Goal: Communication & Community: Answer question/provide support

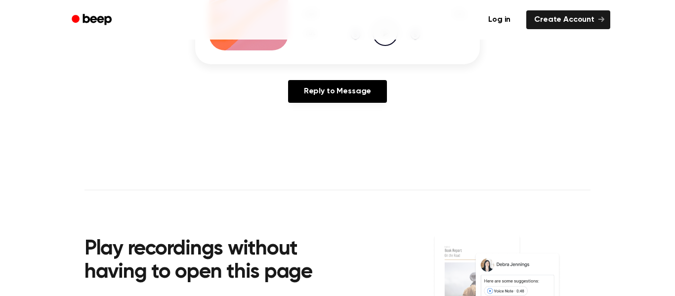
scroll to position [122, 0]
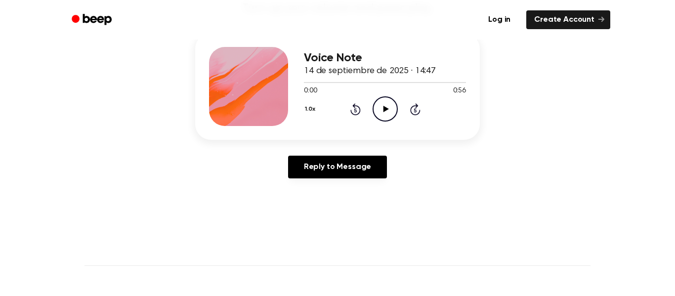
click at [389, 112] on icon "Play Audio" at bounding box center [385, 108] width 25 height 25
click at [416, 113] on icon "Skip 5 seconds" at bounding box center [415, 109] width 11 height 13
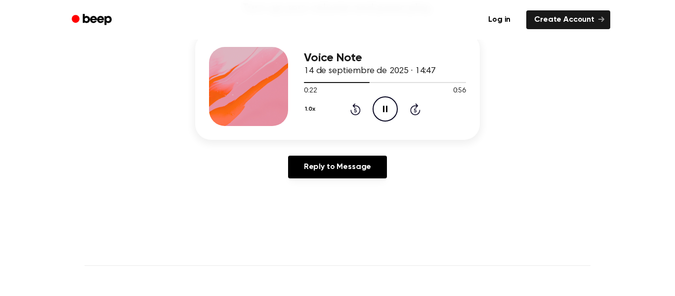
click at [416, 113] on icon "Skip 5 seconds" at bounding box center [415, 109] width 11 height 13
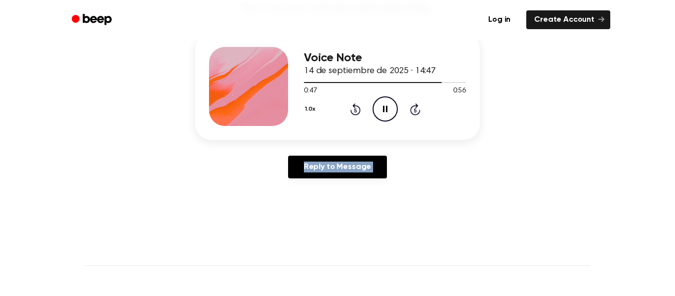
click at [416, 113] on icon "Skip 5 seconds" at bounding box center [415, 109] width 11 height 13
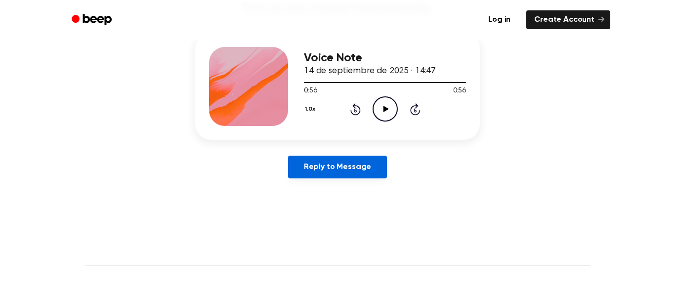
click at [375, 174] on link "Reply to Message" at bounding box center [337, 167] width 99 height 23
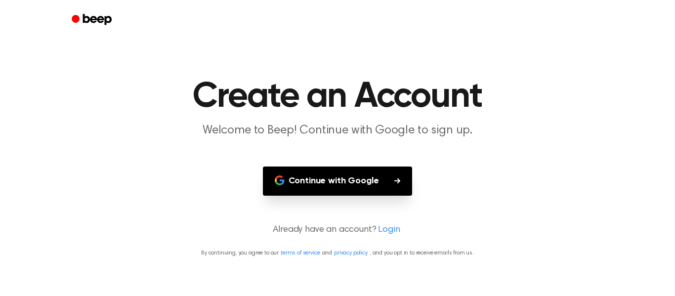
click at [353, 180] on button "Continue with Google" at bounding box center [338, 181] width 150 height 29
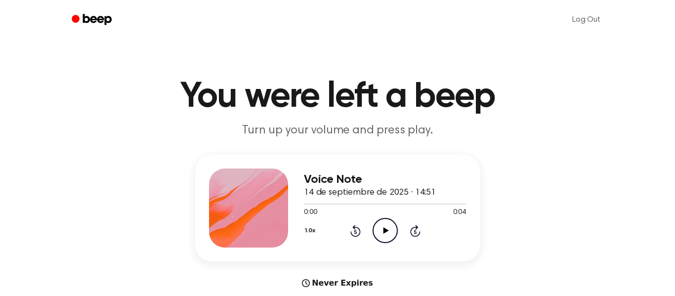
click at [387, 63] on main "You were left a beep Turn up your volume and press play. Voice Note 14 de septi…" at bounding box center [337, 295] width 675 height 591
click at [390, 234] on icon "Play Audio" at bounding box center [385, 230] width 25 height 25
click at [379, 232] on icon "Play Audio" at bounding box center [385, 230] width 25 height 25
click at [375, 230] on icon "Play Audio" at bounding box center [385, 230] width 25 height 25
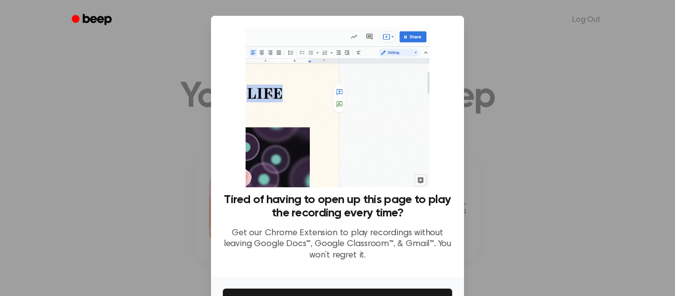
click at [536, 97] on div at bounding box center [337, 148] width 675 height 296
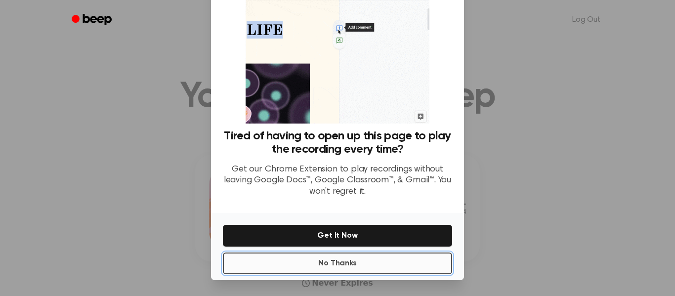
click at [414, 264] on button "No Thanks" at bounding box center [337, 264] width 229 height 22
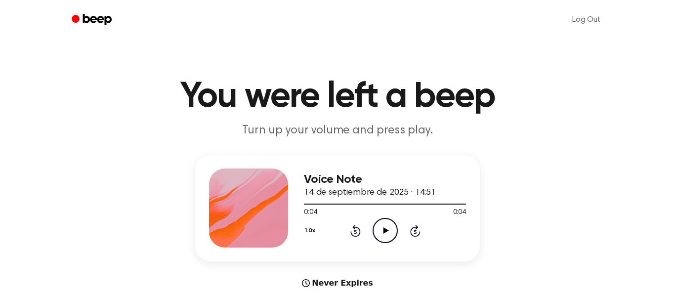
click at [391, 227] on icon "Play Audio" at bounding box center [385, 230] width 25 height 25
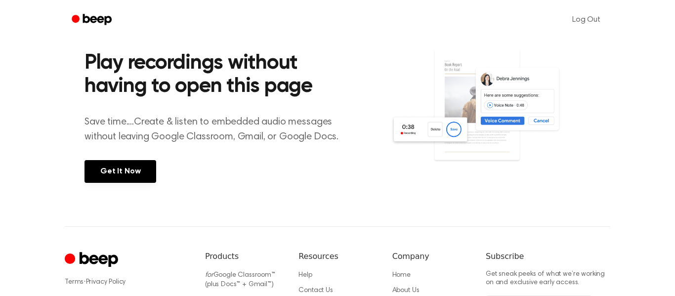
scroll to position [482, 0]
